Goal: Check status: Check status

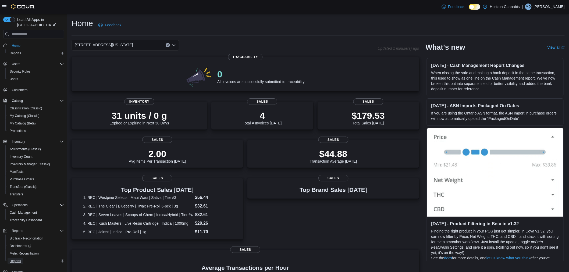
click at [17, 259] on span "Reports" at bounding box center [15, 261] width 11 height 4
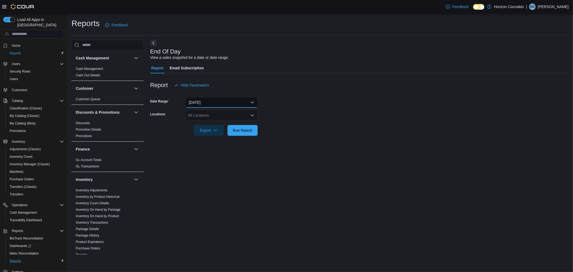
click at [239, 101] on button "[DATE]" at bounding box center [222, 102] width 72 height 11
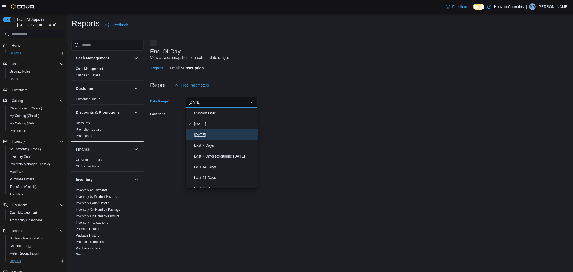
click at [221, 138] on button "[DATE]" at bounding box center [222, 134] width 72 height 11
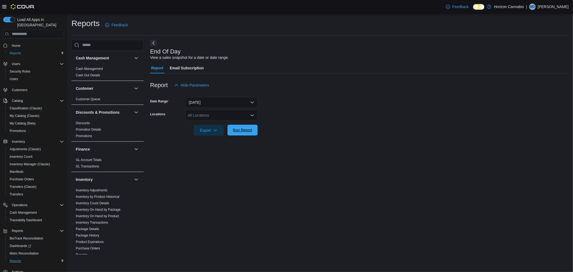
click at [249, 132] on span "Run Report" at bounding box center [242, 129] width 19 height 5
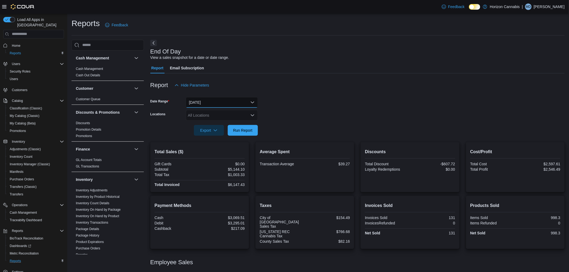
click at [213, 101] on button "[DATE]" at bounding box center [222, 102] width 72 height 11
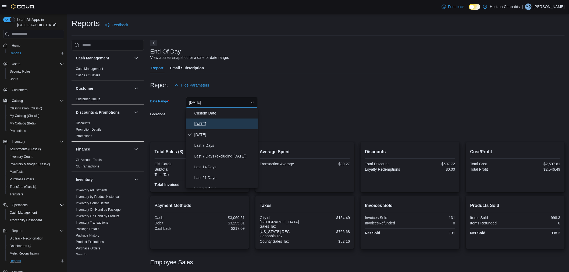
click at [218, 124] on span "[DATE]" at bounding box center [224, 124] width 61 height 6
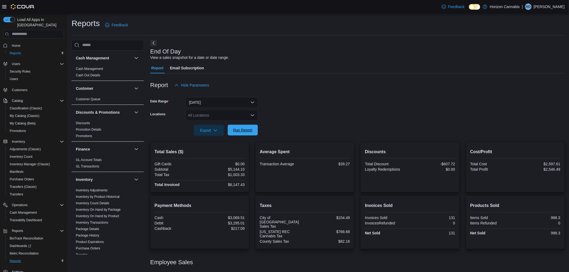
click at [250, 132] on span "Run Report" at bounding box center [242, 129] width 19 height 5
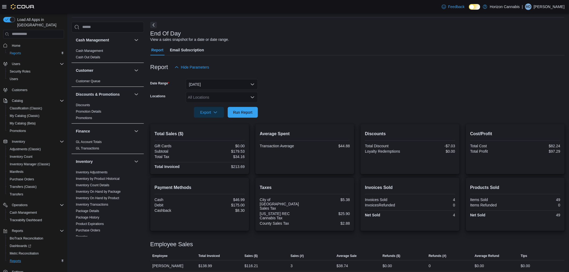
scroll to position [28, 0]
